Goal: Task Accomplishment & Management: Manage account settings

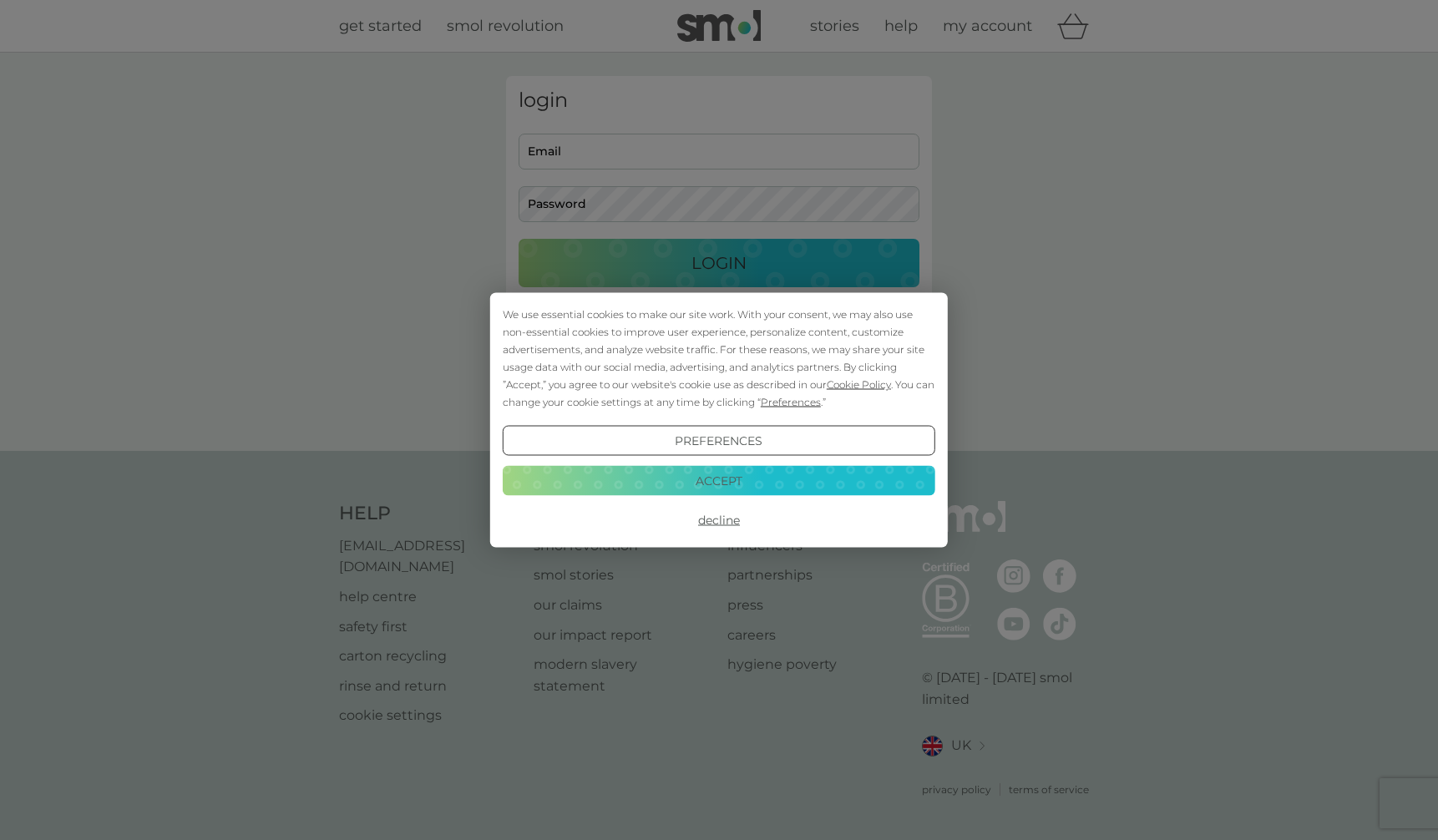
click at [662, 261] on body "We use essential cookies to make our site work. With your consent, we may also …" at bounding box center [719, 423] width 1438 height 848
click at [727, 480] on button "Accept" at bounding box center [719, 480] width 433 height 30
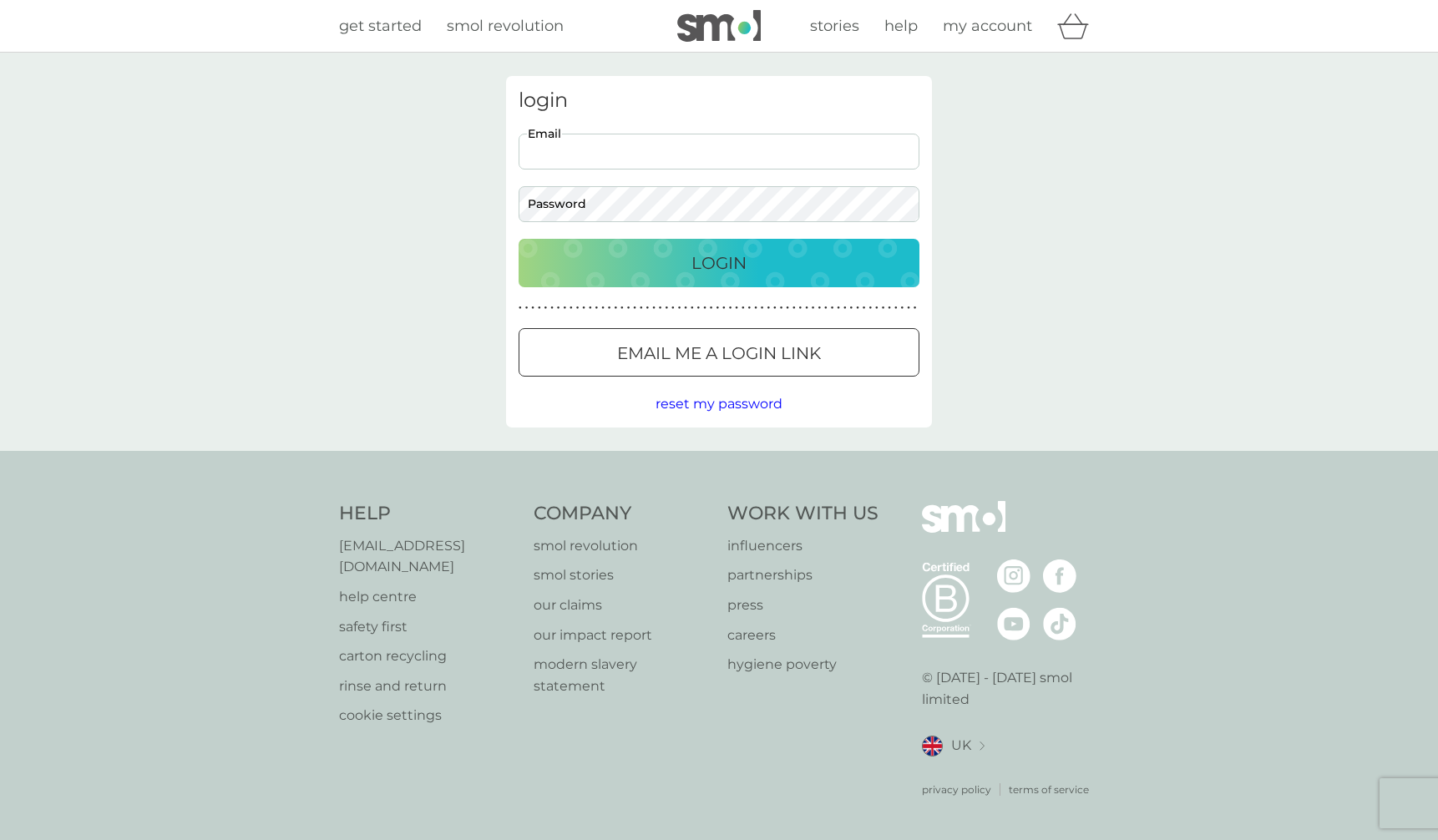
click at [602, 160] on input "Email" at bounding box center [719, 152] width 401 height 36
click at [570, 158] on input "Email" at bounding box center [719, 152] width 401 height 36
click at [587, 155] on input "Email" at bounding box center [719, 152] width 401 height 36
type input "[EMAIL_ADDRESS][DOMAIN_NAME]"
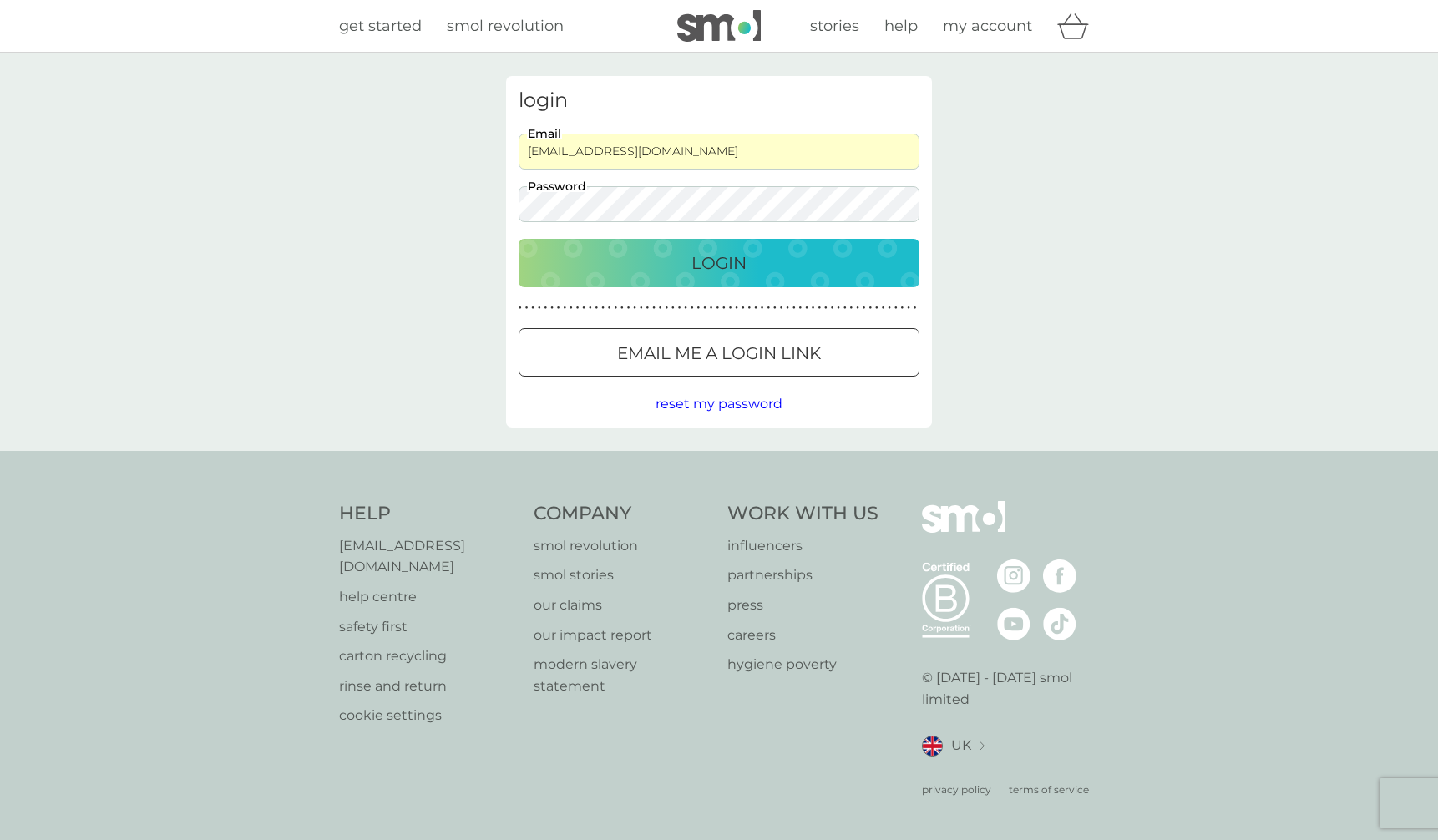
click at [829, 389] on div "login [EMAIL_ADDRESS][DOMAIN_NAME] Email Password Login ● ● ● ● ● ● ● ● ● ● ● ●…" at bounding box center [719, 251] width 426 height 352
click at [579, 155] on input "[EMAIL_ADDRESS][DOMAIN_NAME]" at bounding box center [719, 152] width 401 height 36
click at [747, 112] on div "login [EMAIL_ADDRESS][DOMAIN_NAME] Email Password Login ● ● ● ● ● ● ● ● ● ● ● ●…" at bounding box center [719, 251] width 426 height 352
click at [712, 268] on p "Login" at bounding box center [719, 262] width 55 height 26
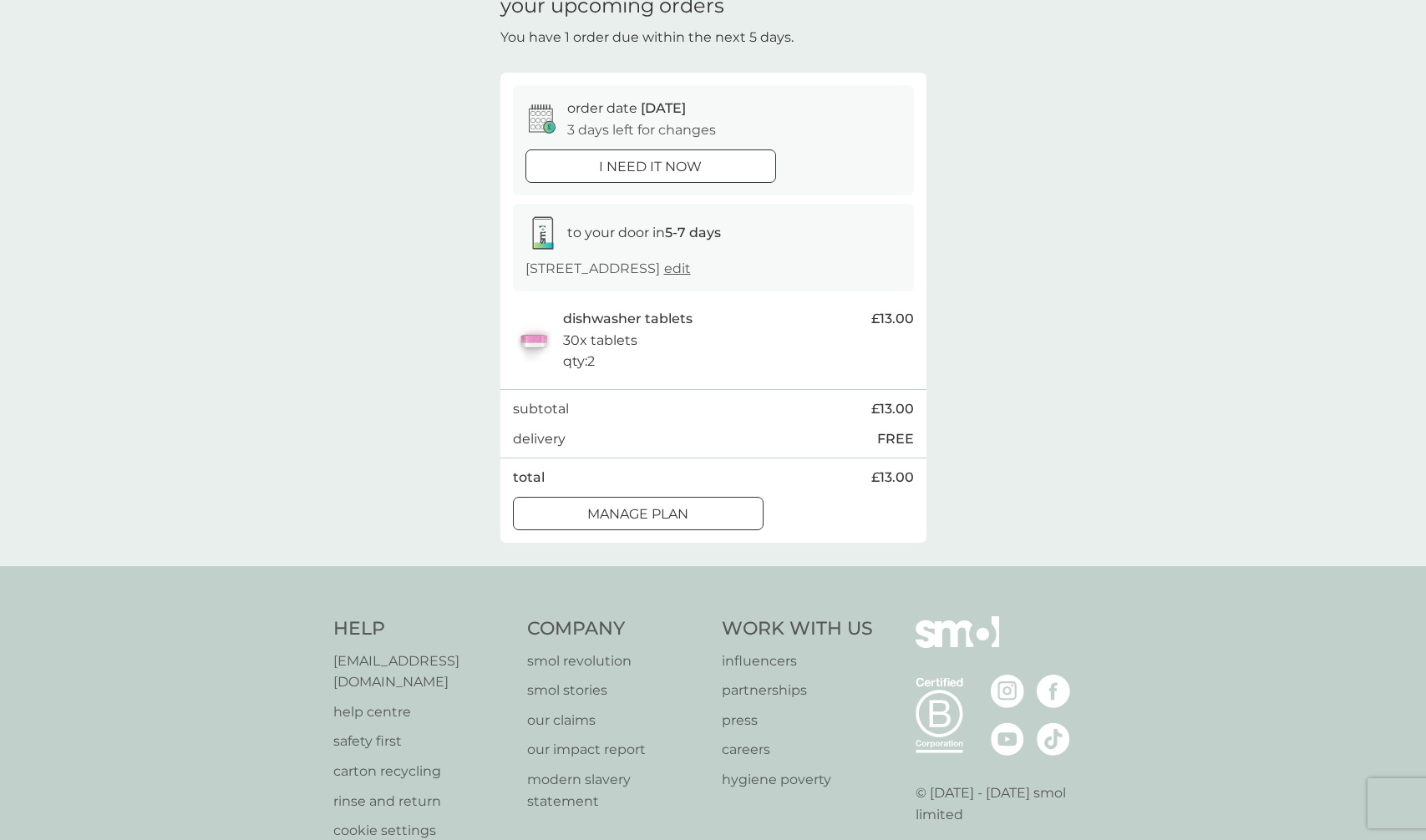
scroll to position [81, 0]
click at [709, 526] on div "Manage plan" at bounding box center [638, 515] width 249 height 21
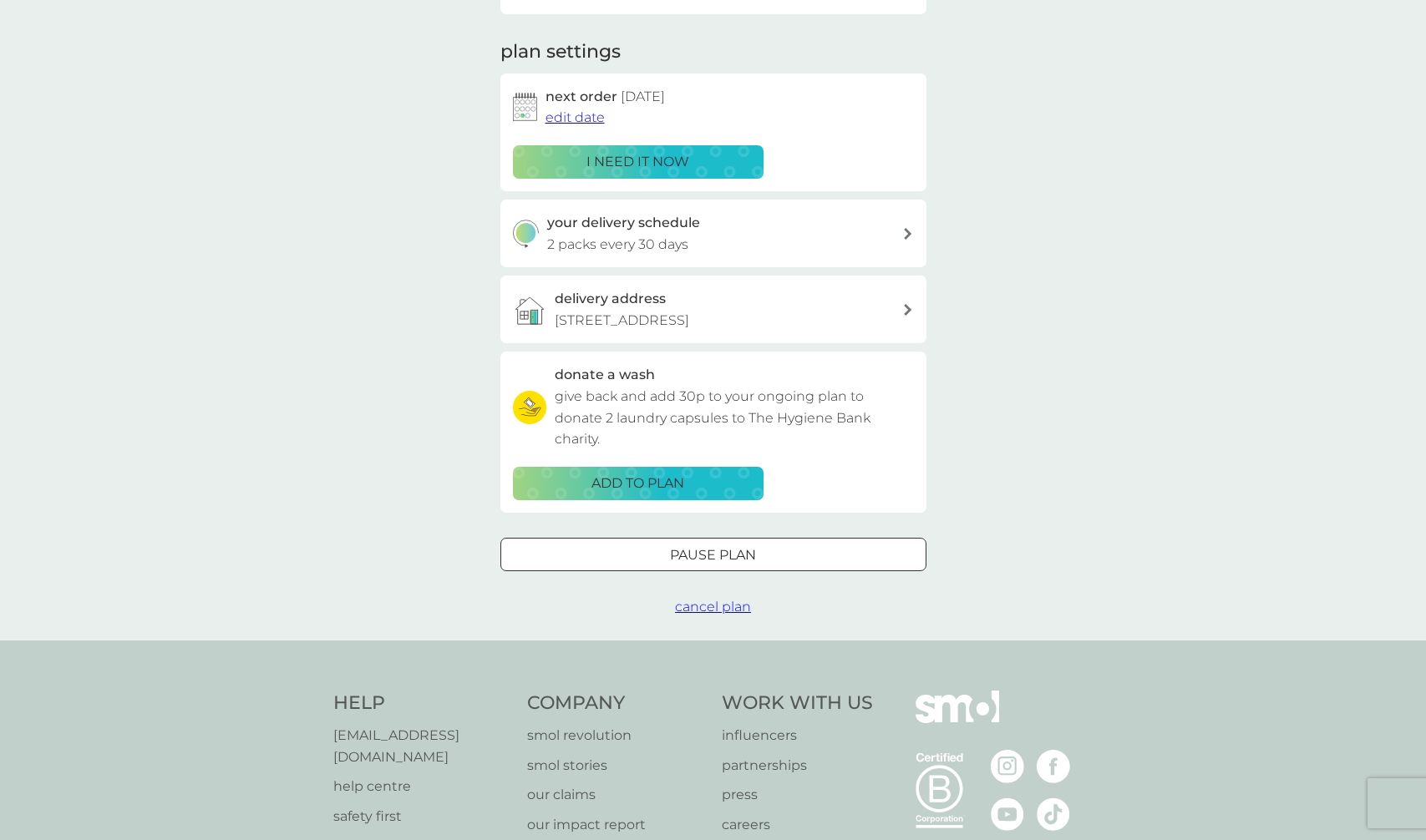
scroll to position [270, 0]
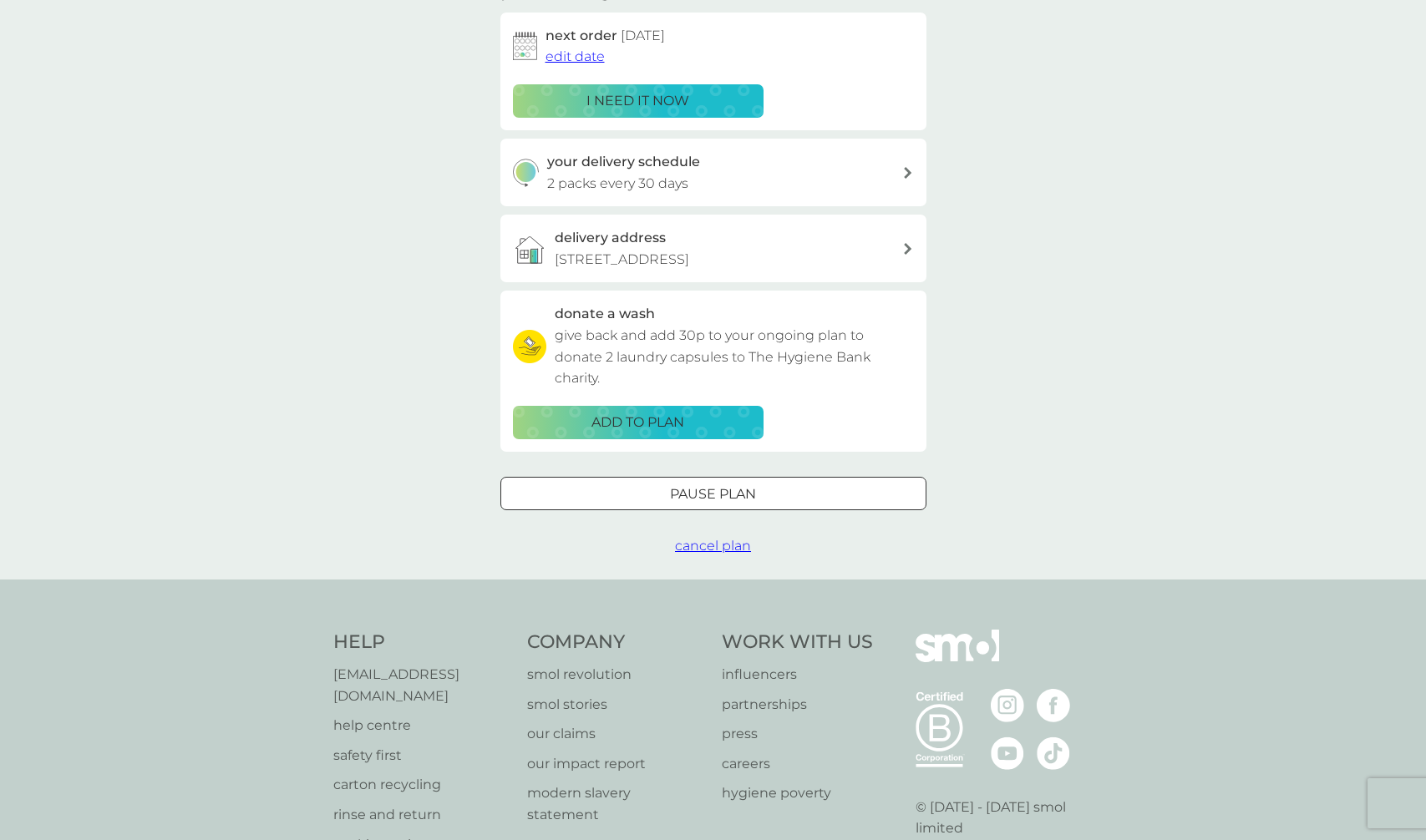
click at [712, 494] on div at bounding box center [713, 492] width 3 height 3
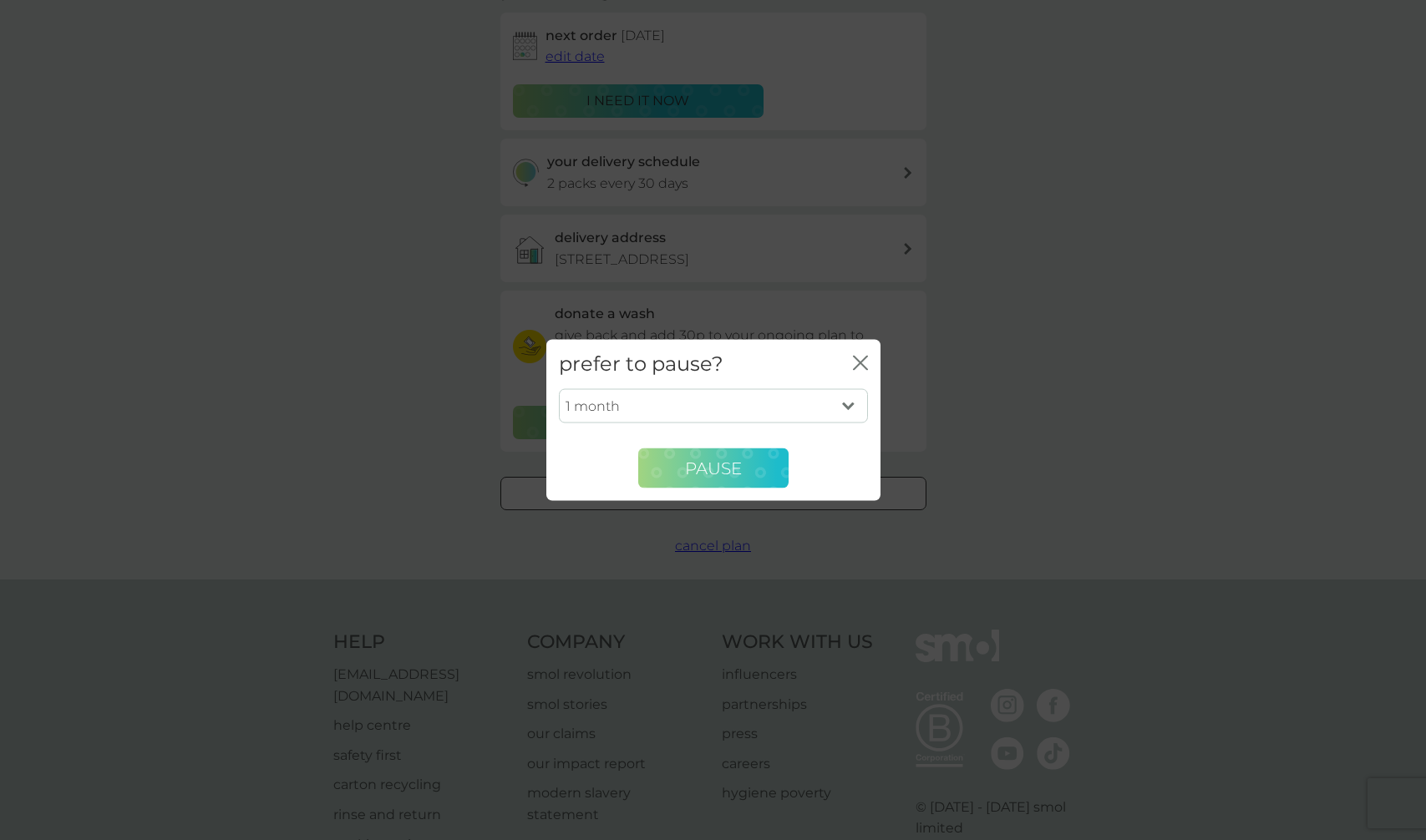
click at [713, 455] on button "Pause" at bounding box center [713, 468] width 150 height 40
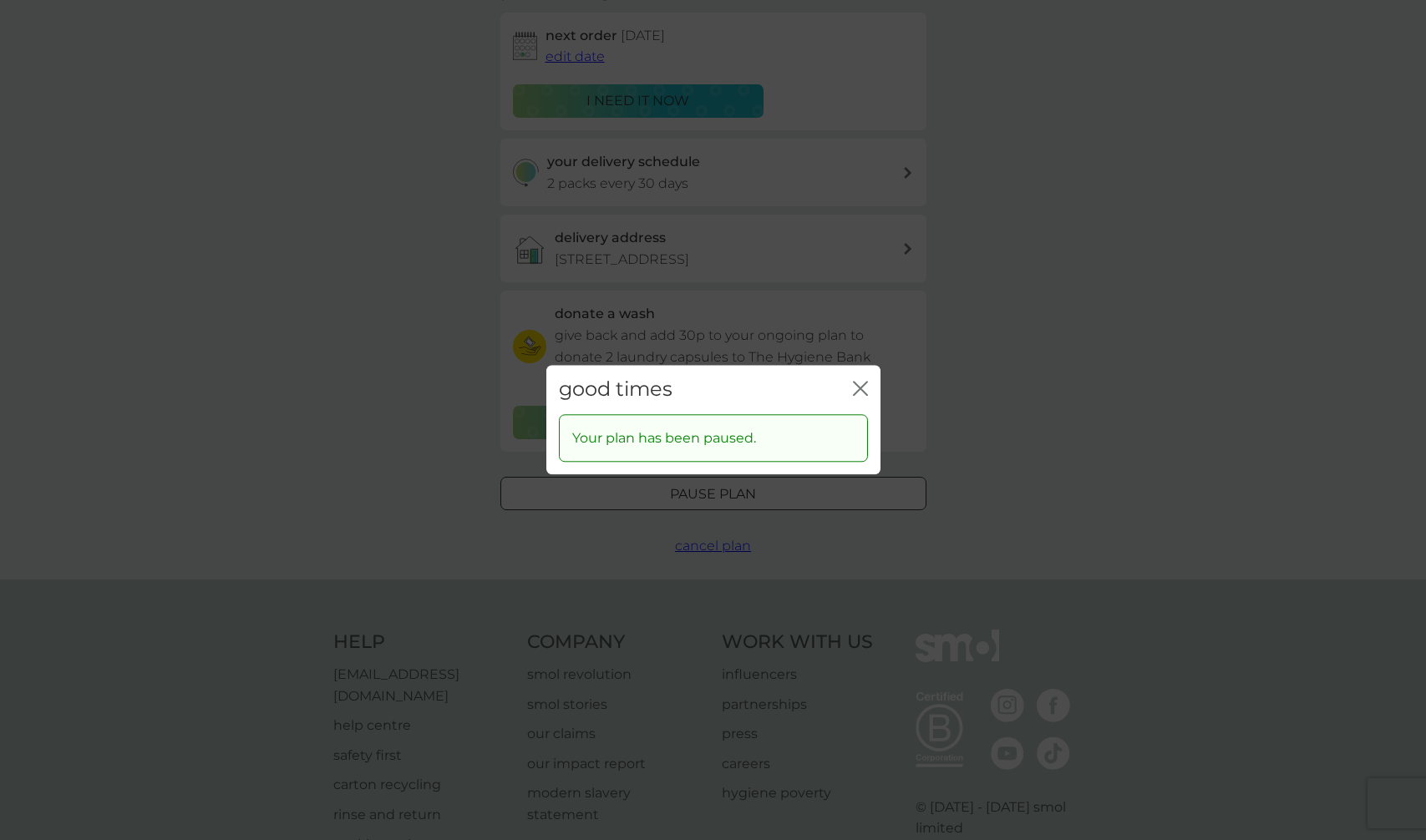
click at [867, 394] on icon "close" at bounding box center [861, 388] width 15 height 15
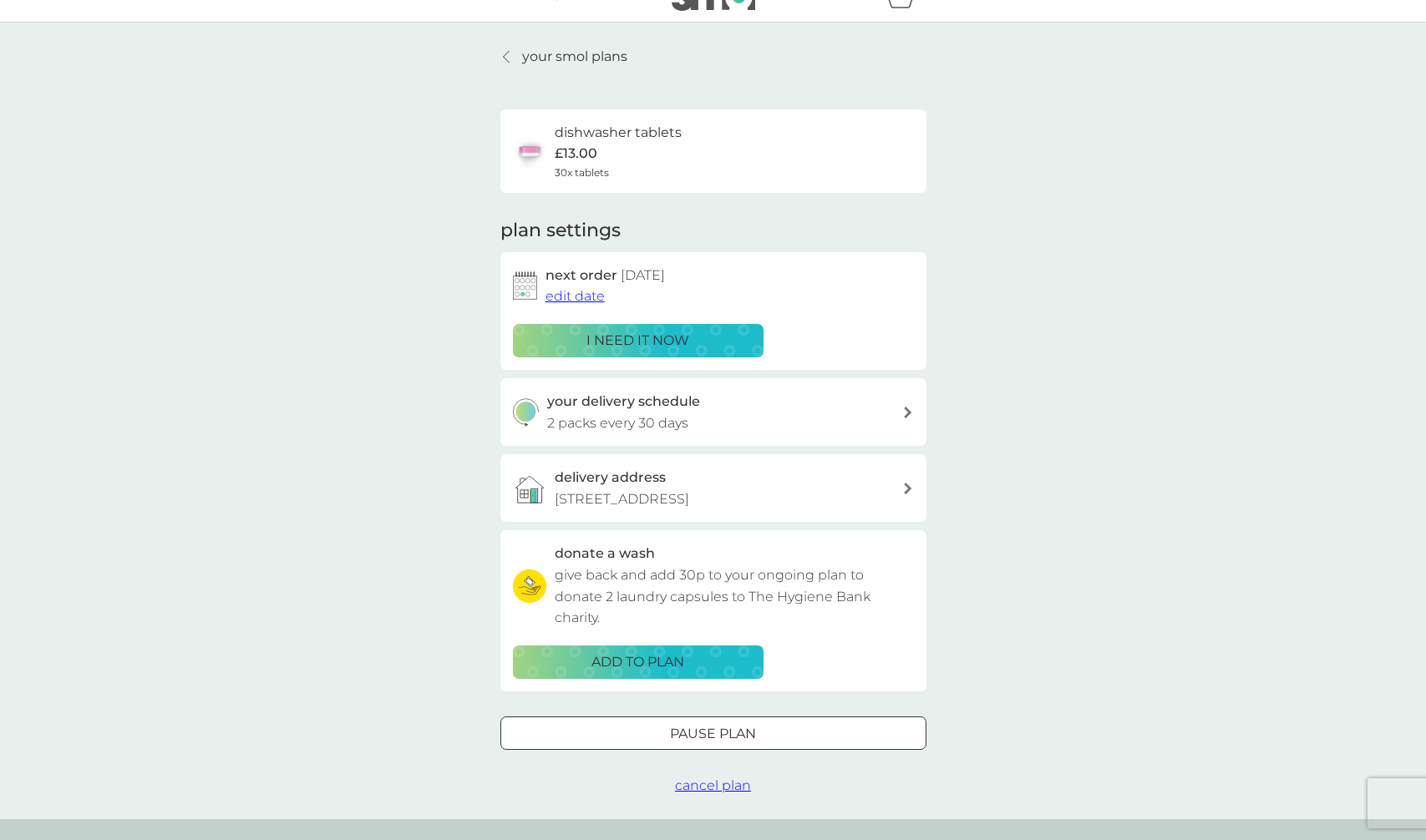
scroll to position [0, 0]
